Goal: Complete application form

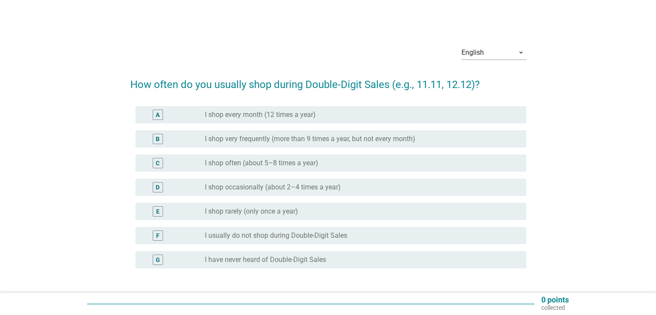
click at [507, 42] on div "English arrow_drop_down" at bounding box center [493, 55] width 65 height 28
click at [507, 52] on div "English" at bounding box center [487, 53] width 53 height 14
click at [560, 35] on div "English arrow_drop_down How often do you usually shop during Double-Digit Sales…" at bounding box center [328, 179] width 614 height 295
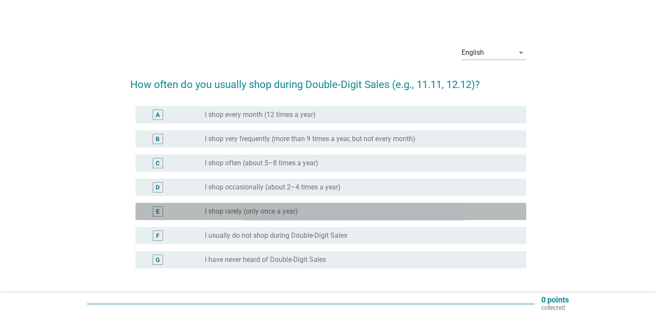
click at [350, 204] on div "E radio_button_unchecked I shop rarely (only once a year)" at bounding box center [330, 211] width 390 height 17
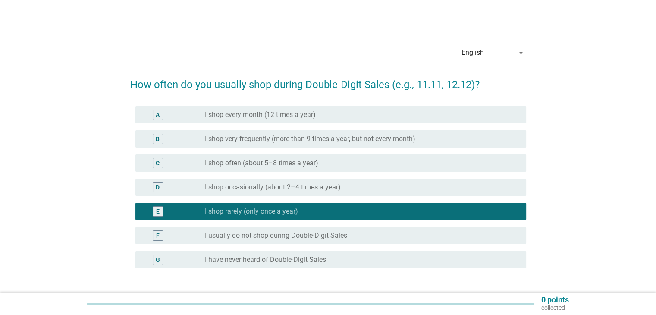
click at [355, 188] on div "radio_button_unchecked I shop occasionally (about 2–4 times a year)" at bounding box center [358, 187] width 307 height 9
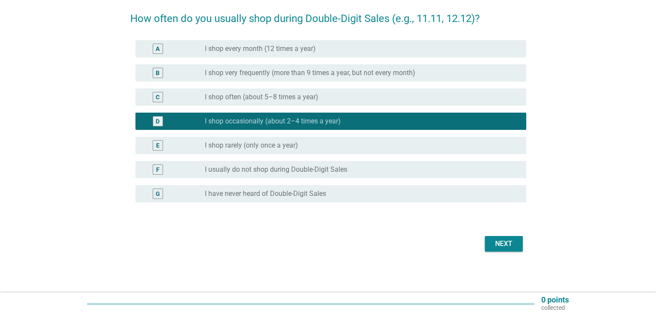
scroll to position [66, 0]
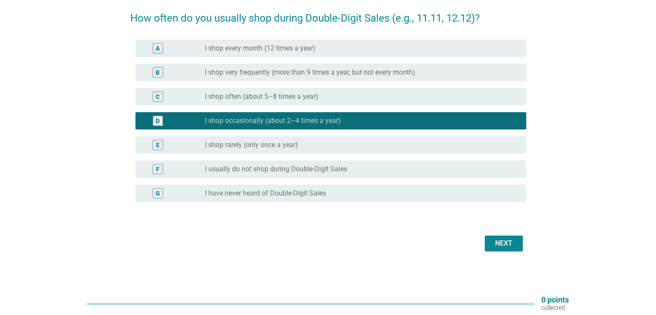
click at [212, 72] on label "I shop very frequently (more than 9 times a year, but not every month)" at bounding box center [310, 72] width 210 height 9
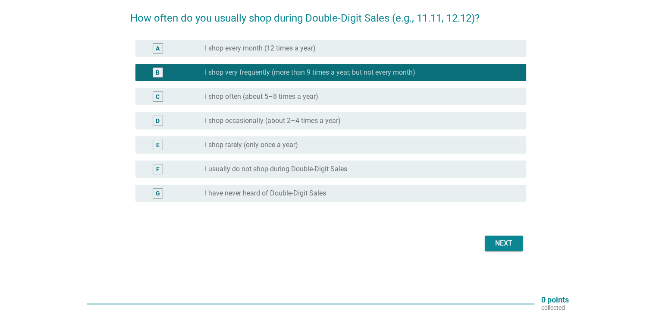
click at [506, 249] on button "Next" at bounding box center [503, 243] width 38 height 16
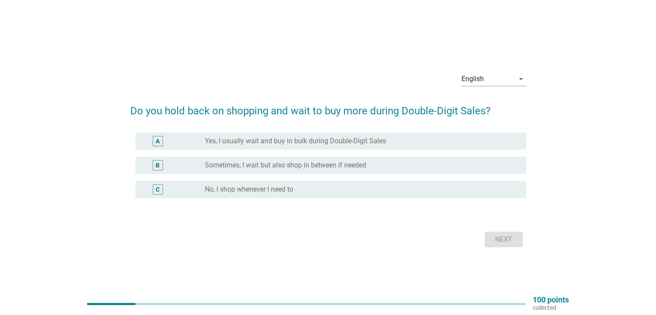
click at [371, 166] on div "radio_button_unchecked Sometimes, I wait but also shop in between if needed" at bounding box center [358, 165] width 307 height 9
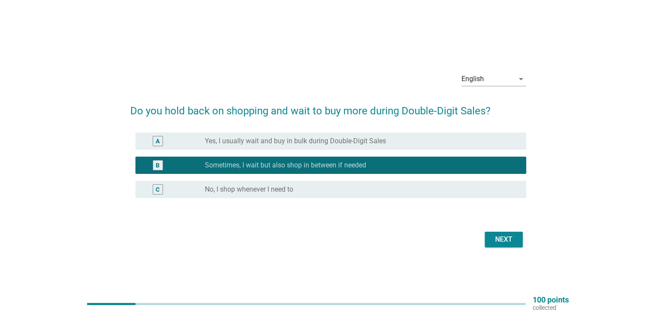
click at [516, 237] on button "Next" at bounding box center [503, 239] width 38 height 16
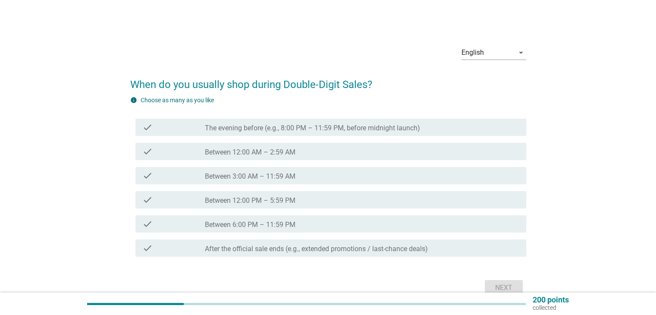
click at [335, 129] on label "The evening before (e.g., 8:00 PM – 11:59 PM, before midnight launch)" at bounding box center [312, 128] width 215 height 9
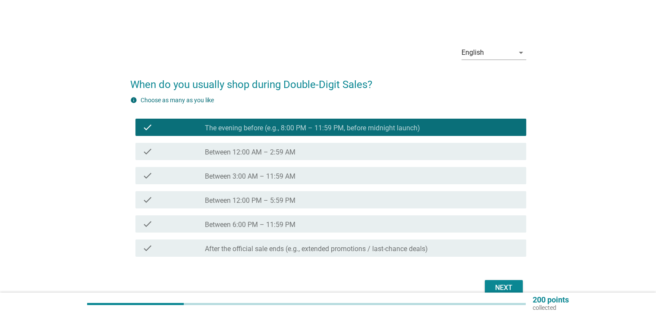
click at [497, 287] on div "Next" at bounding box center [503, 287] width 24 height 10
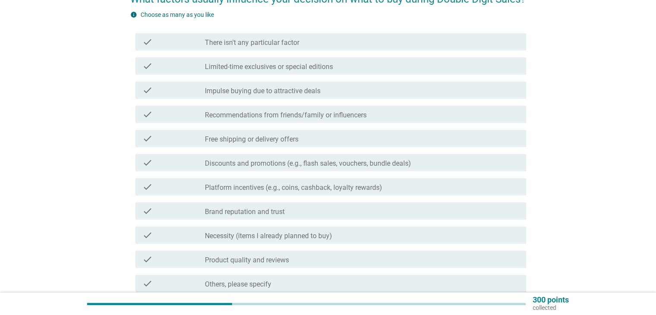
scroll to position [86, 0]
click at [225, 137] on label "Free shipping or delivery offers" at bounding box center [252, 138] width 94 height 9
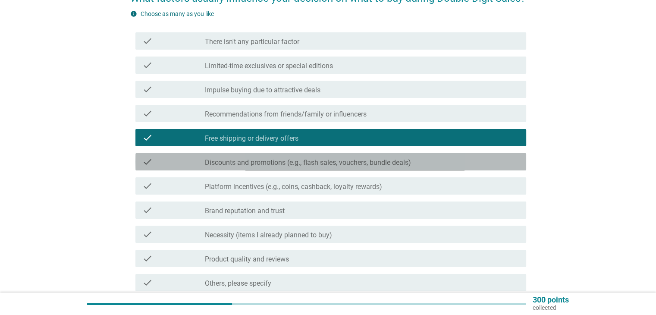
click at [238, 164] on label "Discounts and promotions (e.g., flash sales, vouchers, bundle deals)" at bounding box center [308, 162] width 206 height 9
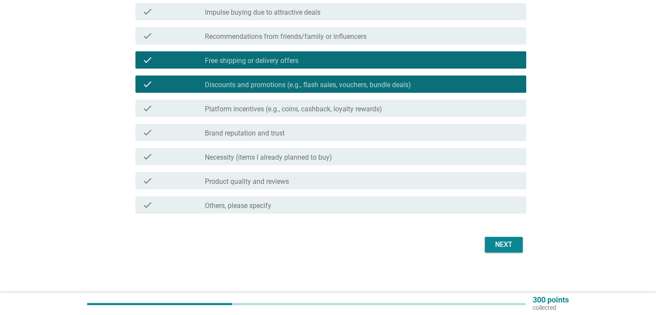
scroll to position [165, 0]
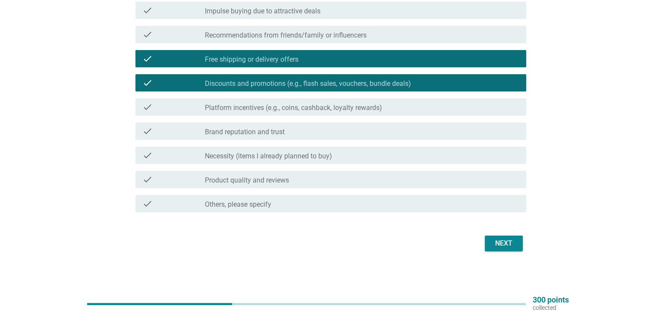
click at [495, 243] on div "Next" at bounding box center [503, 243] width 24 height 10
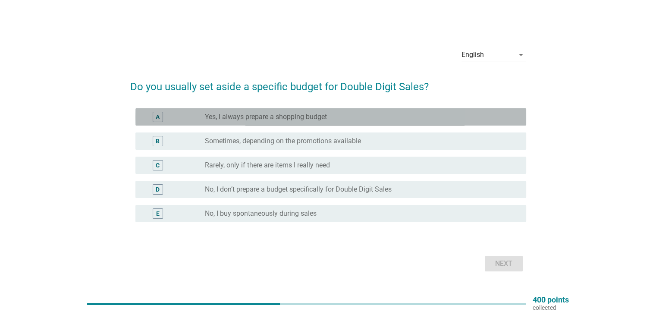
click at [460, 112] on div "radio_button_unchecked Yes, I always prepare a shopping budget" at bounding box center [362, 117] width 314 height 10
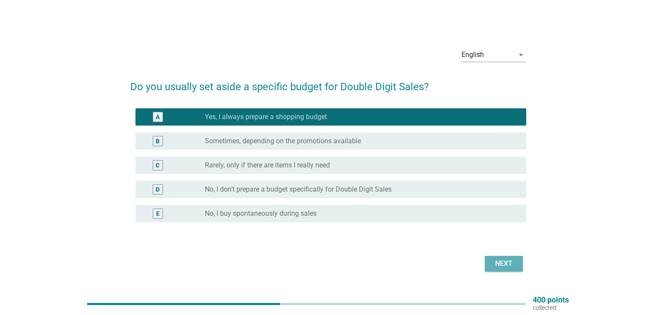
click at [513, 257] on button "Next" at bounding box center [503, 264] width 38 height 16
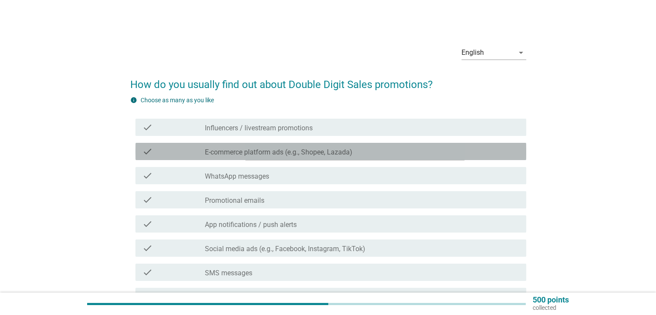
click at [365, 149] on div "check_box_outline_blank E-commerce platform ads (e.g., Shopee, Lazada)" at bounding box center [362, 151] width 314 height 10
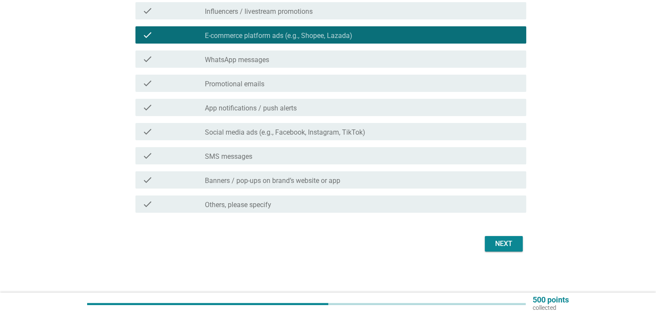
scroll to position [117, 0]
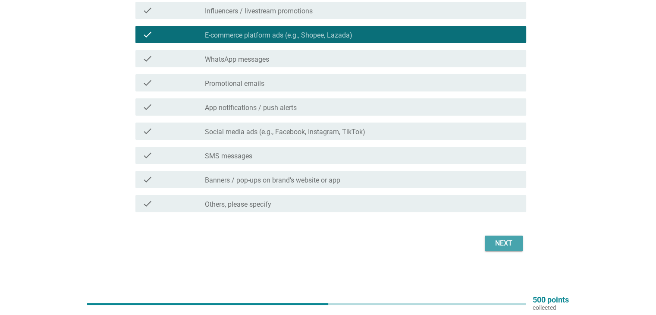
click at [509, 244] on div "Next" at bounding box center [503, 243] width 24 height 10
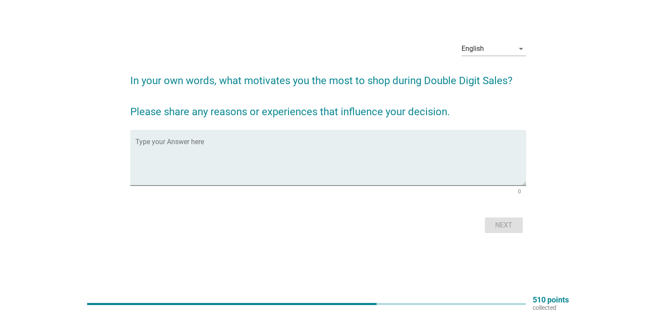
scroll to position [0, 0]
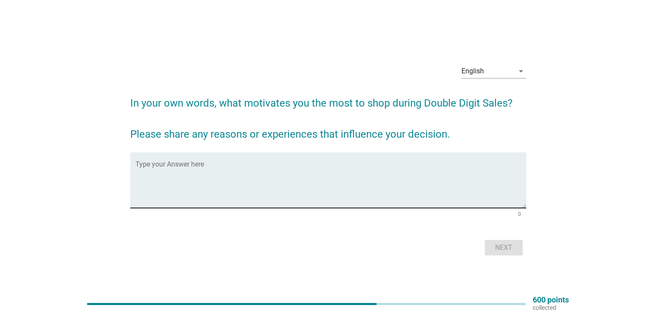
click at [458, 173] on textarea "Type your Answer here" at bounding box center [330, 184] width 390 height 45
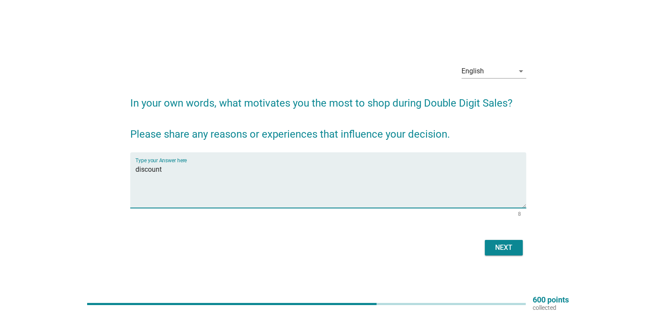
type textarea "discount"
click at [500, 254] on button "Next" at bounding box center [503, 248] width 38 height 16
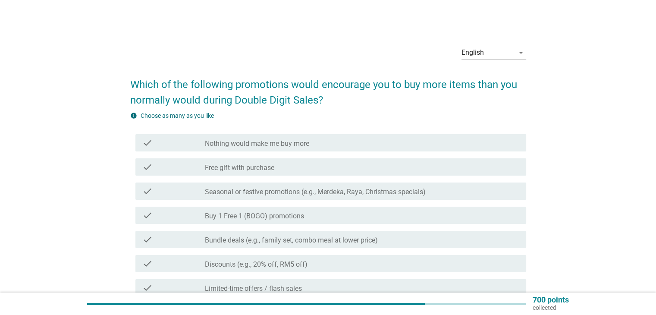
click at [334, 167] on div "check_box_outline_blank Free gift with purchase" at bounding box center [362, 167] width 314 height 10
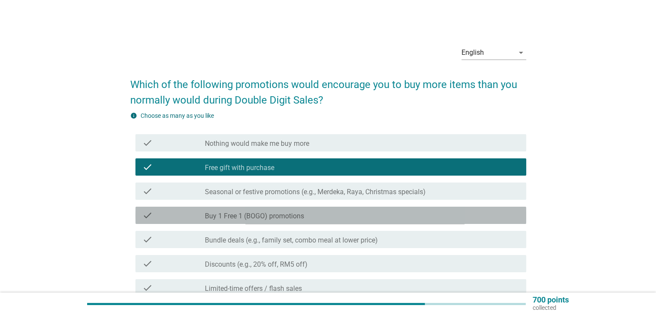
click at [322, 219] on div "check_box_outline_blank Buy 1 Free 1 (BOGO) promotions" at bounding box center [362, 215] width 314 height 10
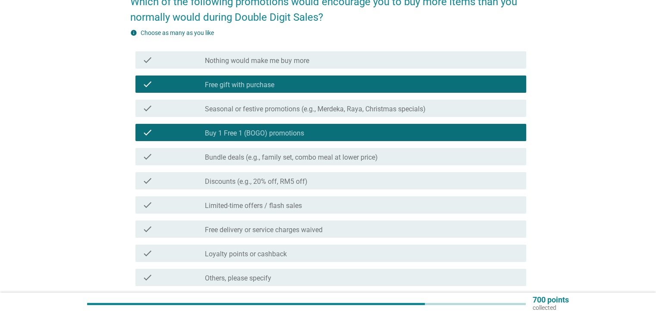
scroll to position [86, 0]
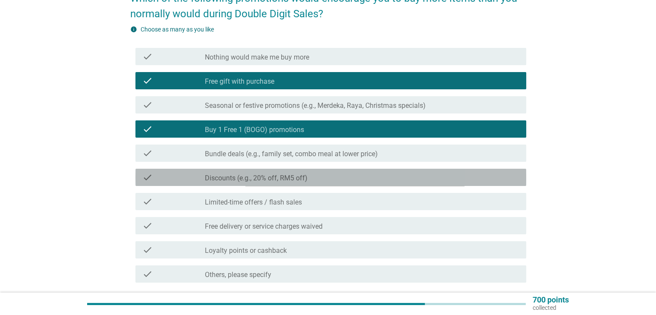
click at [331, 176] on div "check_box_outline_blank Discounts (e.g., 20% off, RM5 off)" at bounding box center [362, 177] width 314 height 10
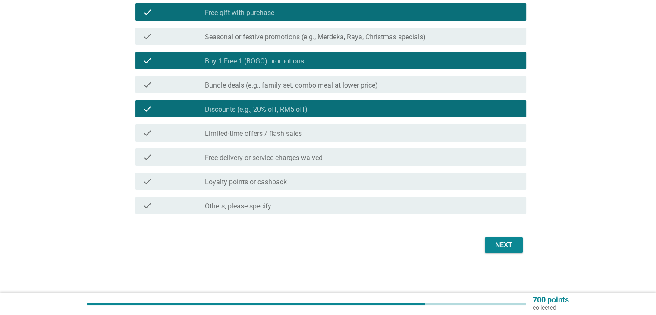
scroll to position [156, 0]
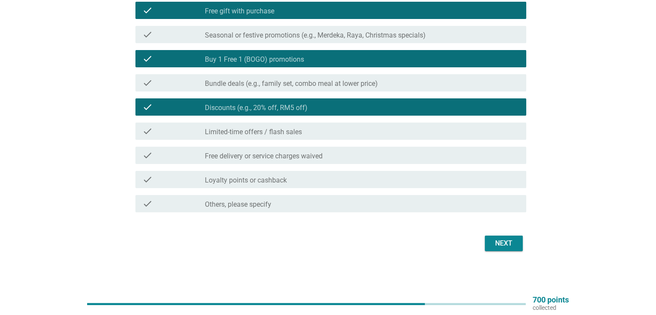
click at [415, 156] on div "check_box_outline_blank Free delivery or service charges waived" at bounding box center [362, 155] width 314 height 10
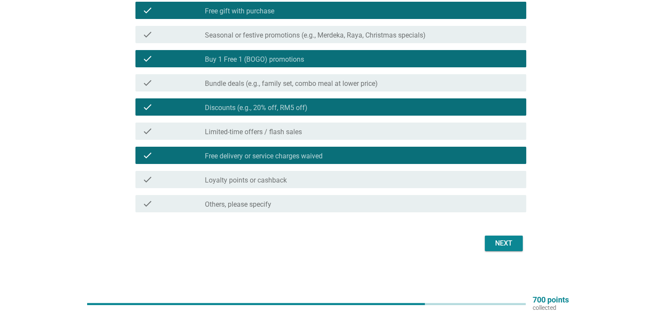
click at [500, 240] on div "Next" at bounding box center [503, 243] width 24 height 10
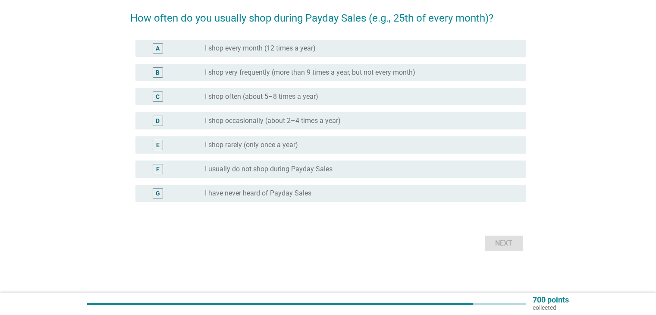
scroll to position [0, 0]
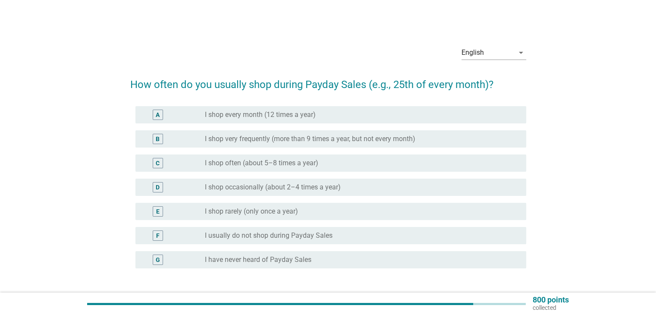
click at [306, 117] on label "I shop every month (12 times a year)" at bounding box center [260, 114] width 111 height 9
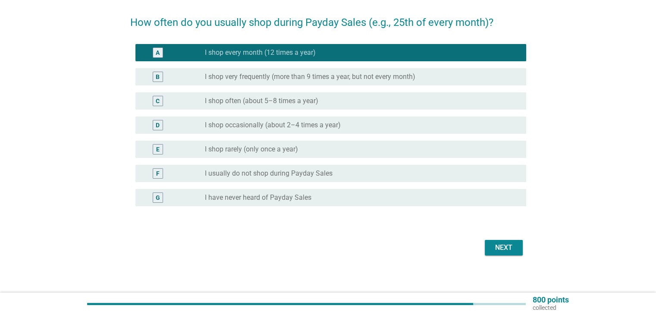
scroll to position [66, 0]
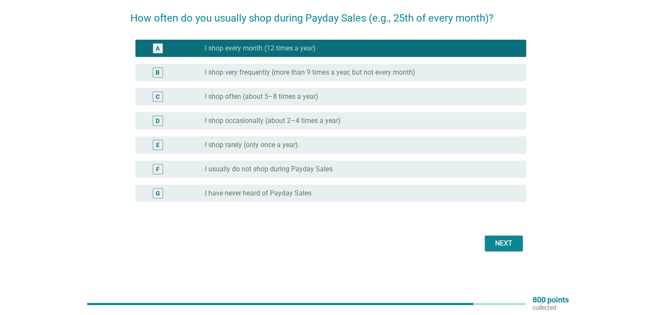
click at [502, 241] on div "Next" at bounding box center [503, 243] width 24 height 10
